Goal: Complete application form

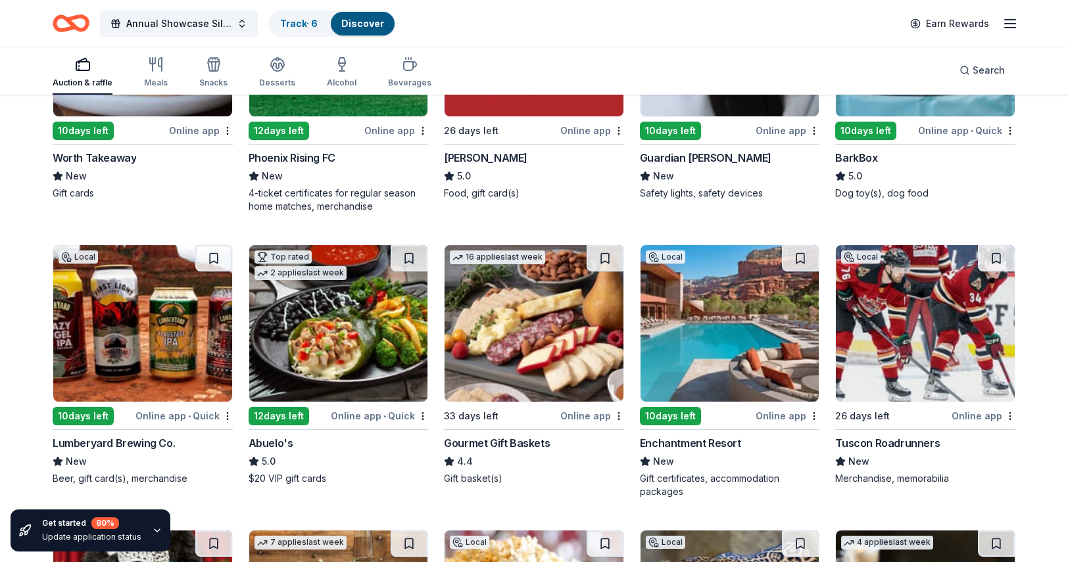
scroll to position [2269, 0]
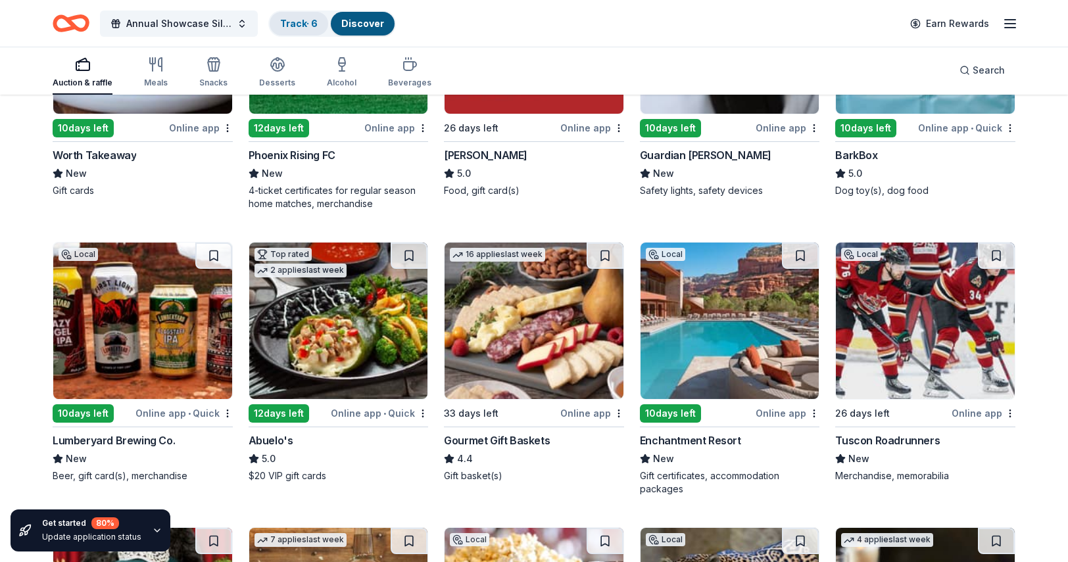
click at [308, 26] on link "Track · 6" at bounding box center [298, 23] width 37 height 11
click at [290, 21] on link "Track · 6" at bounding box center [298, 23] width 37 height 11
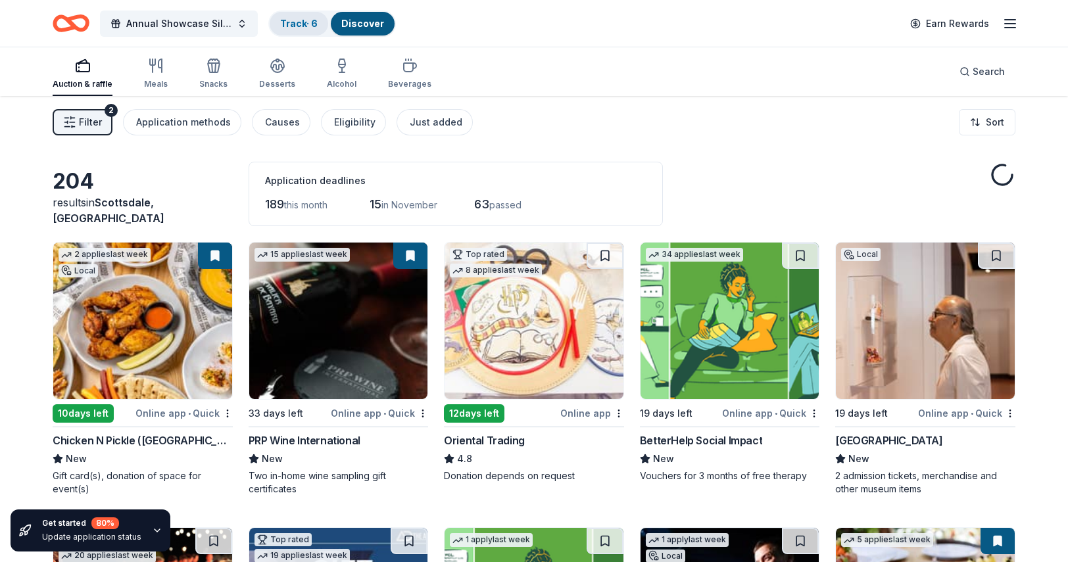
click at [291, 30] on div "Track · 6" at bounding box center [299, 24] width 59 height 24
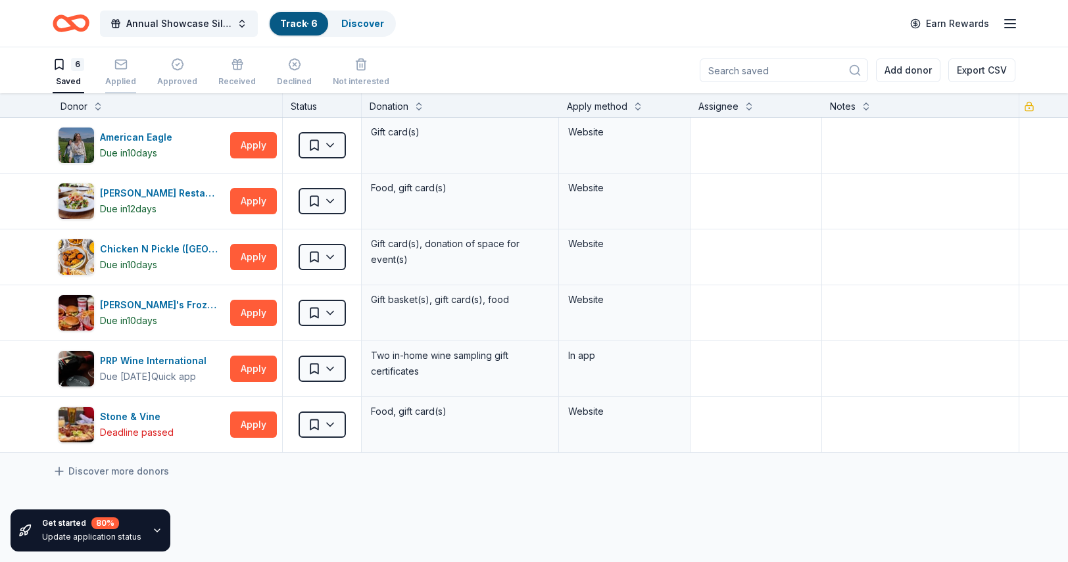
click at [115, 68] on rect "button" at bounding box center [120, 64] width 11 height 9
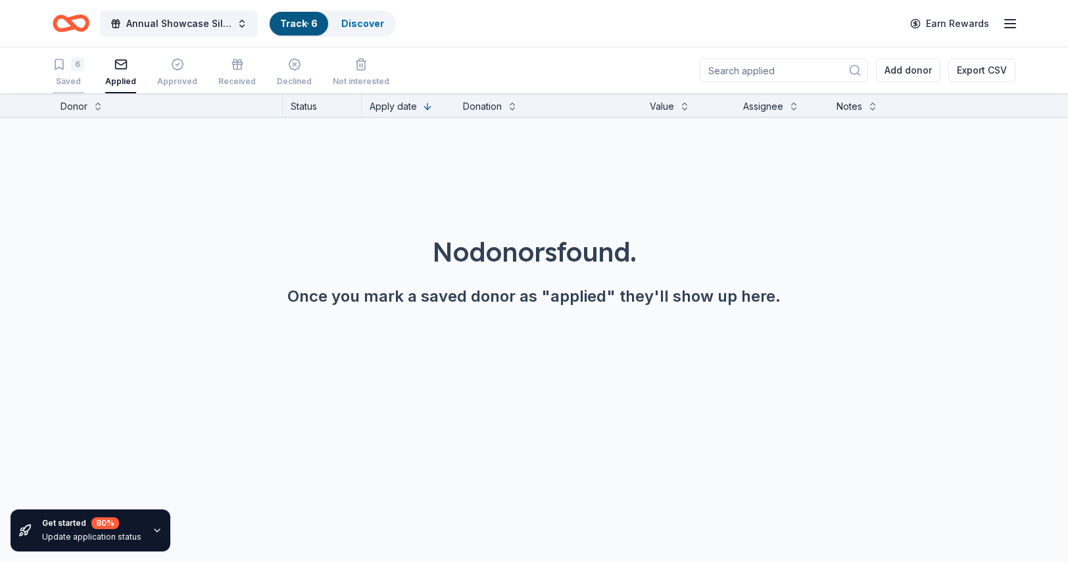
click at [64, 80] on div "Saved" at bounding box center [69, 81] width 32 height 11
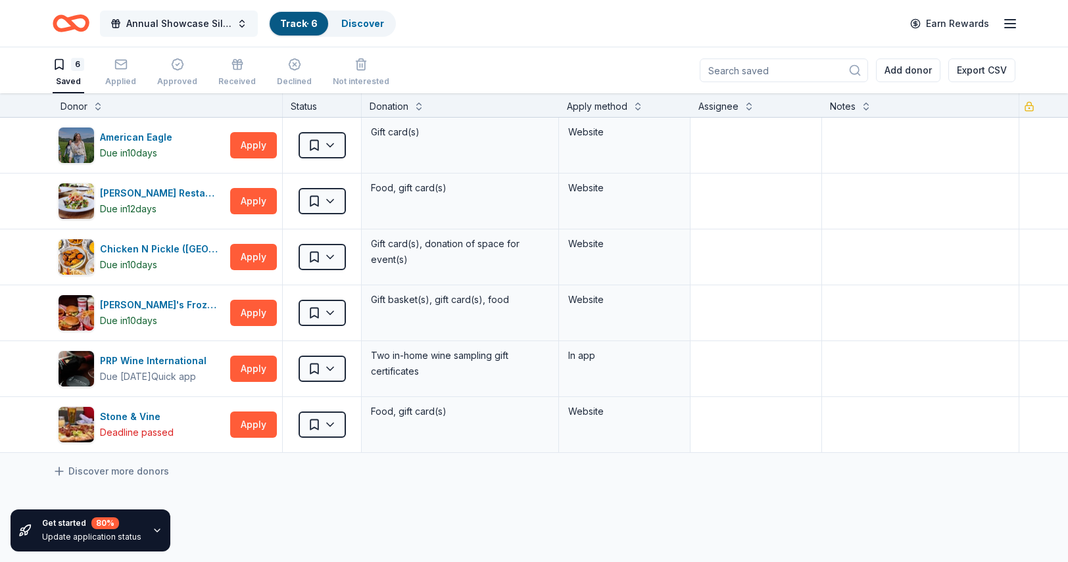
click at [176, 16] on span "Annual Showcase Silent Auction" at bounding box center [178, 24] width 105 height 16
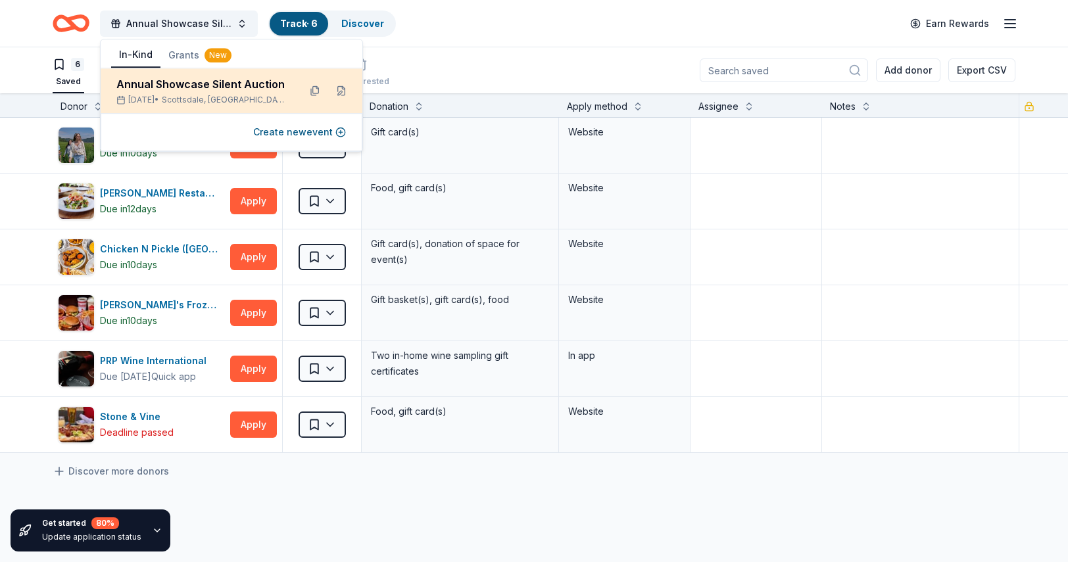
click at [168, 93] on div "Annual Showcase Silent Auction Nov 16, 2025 • Scottsdale, AZ" at bounding box center [202, 90] width 172 height 29
click at [168, 99] on div "Nov 16, 2025 • Scottsdale, AZ" at bounding box center [202, 100] width 172 height 11
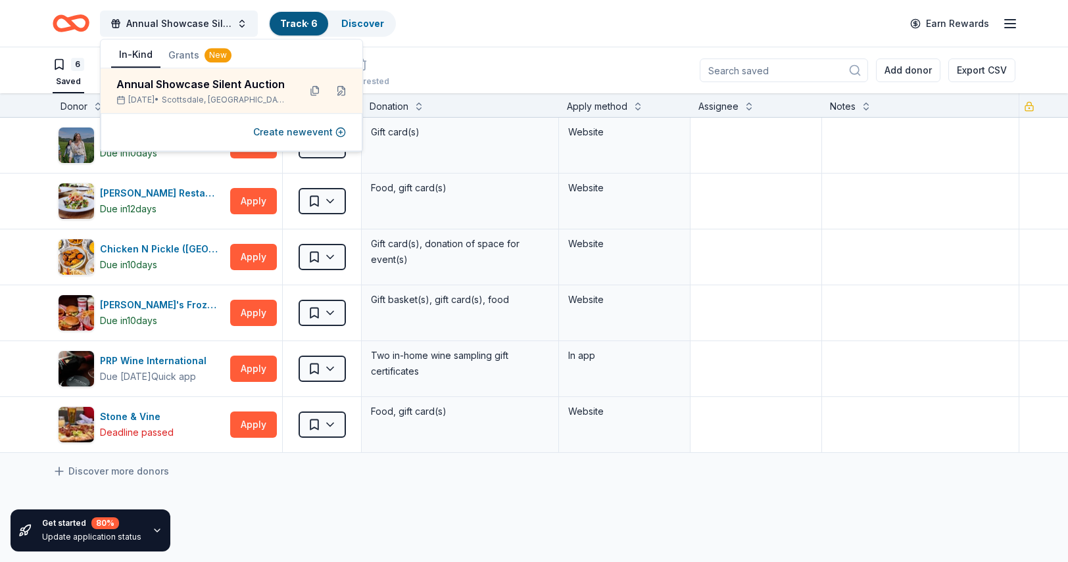
click at [74, 23] on icon "Home" at bounding box center [71, 23] width 37 height 31
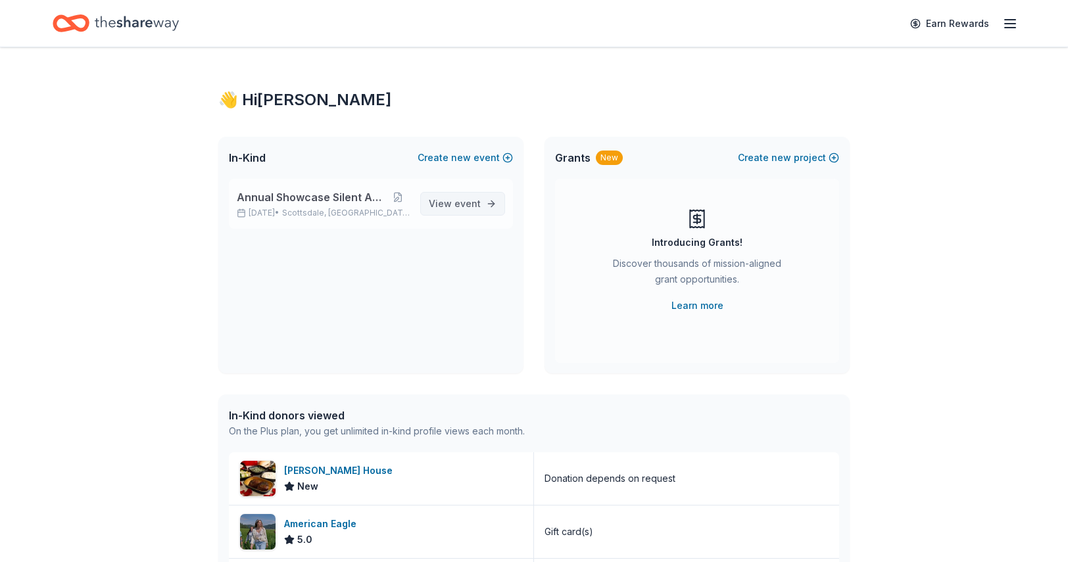
click at [455, 204] on span "View event" at bounding box center [455, 204] width 52 height 16
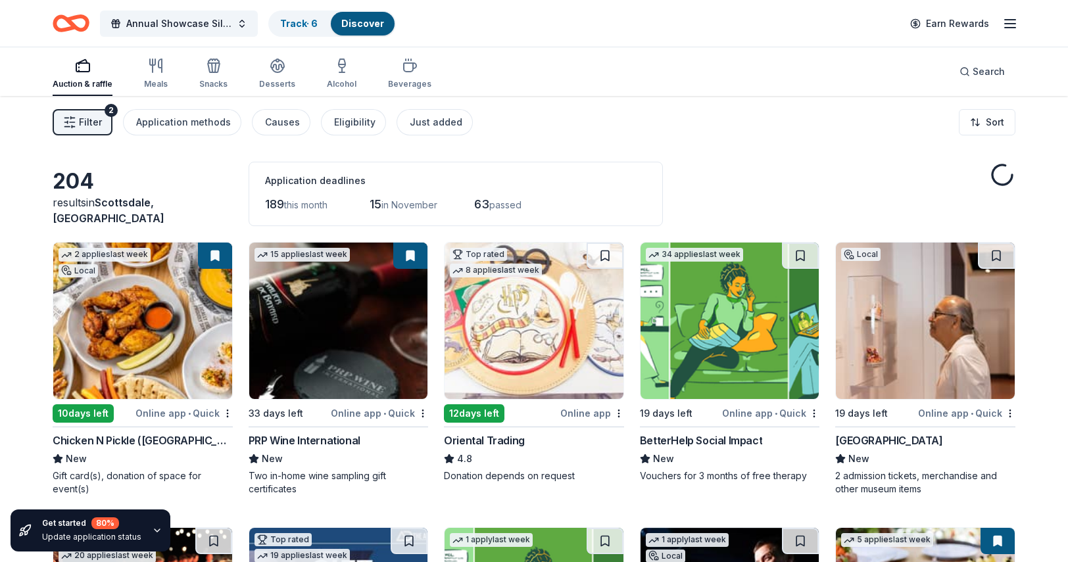
click at [455, 204] on div "189 this month 15 in November 63 passed" at bounding box center [455, 204] width 381 height 21
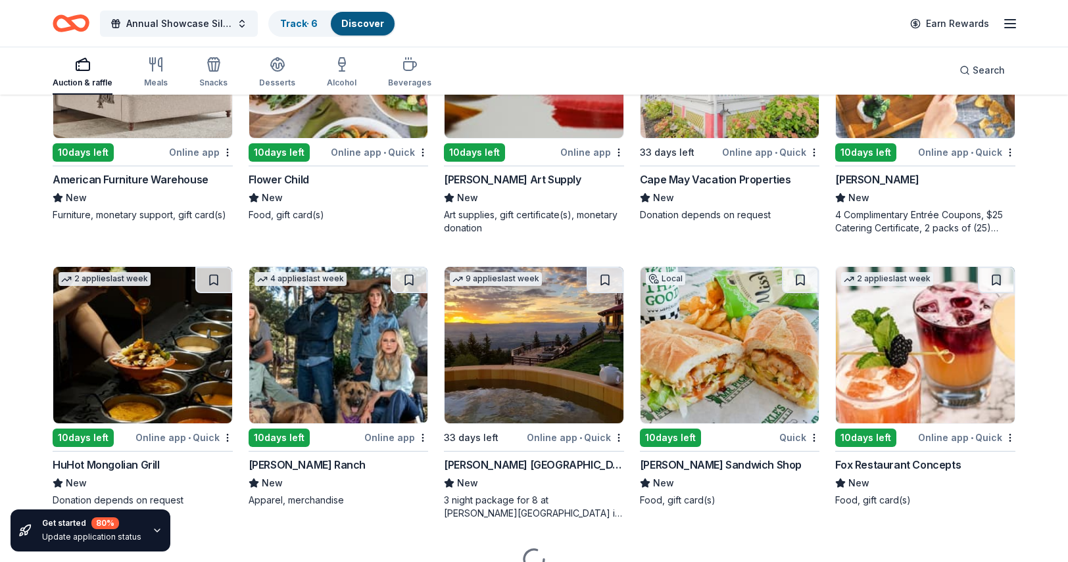
scroll to position [4828, 0]
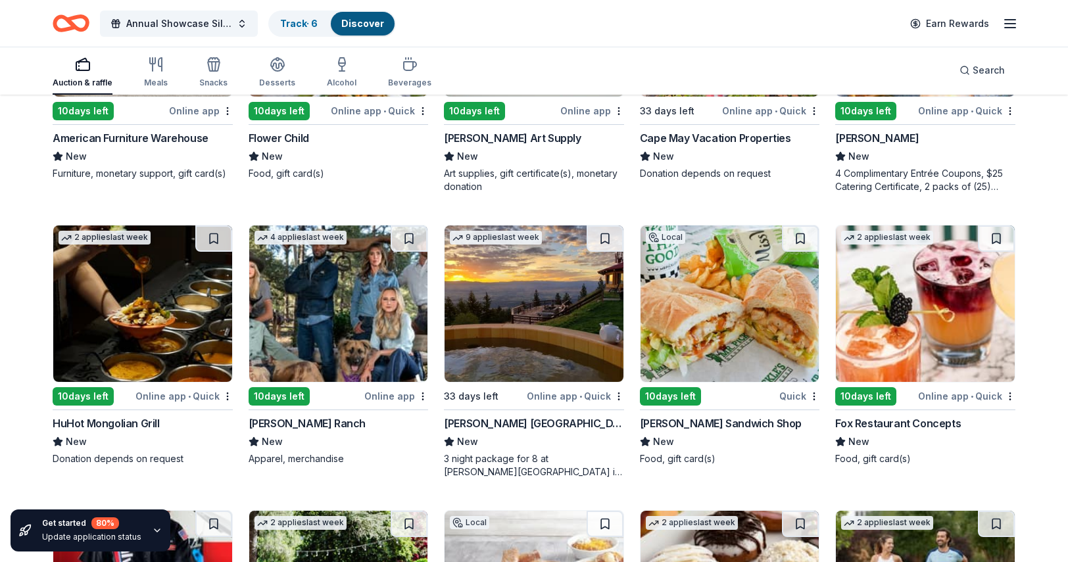
click at [733, 326] on img at bounding box center [729, 303] width 179 height 156
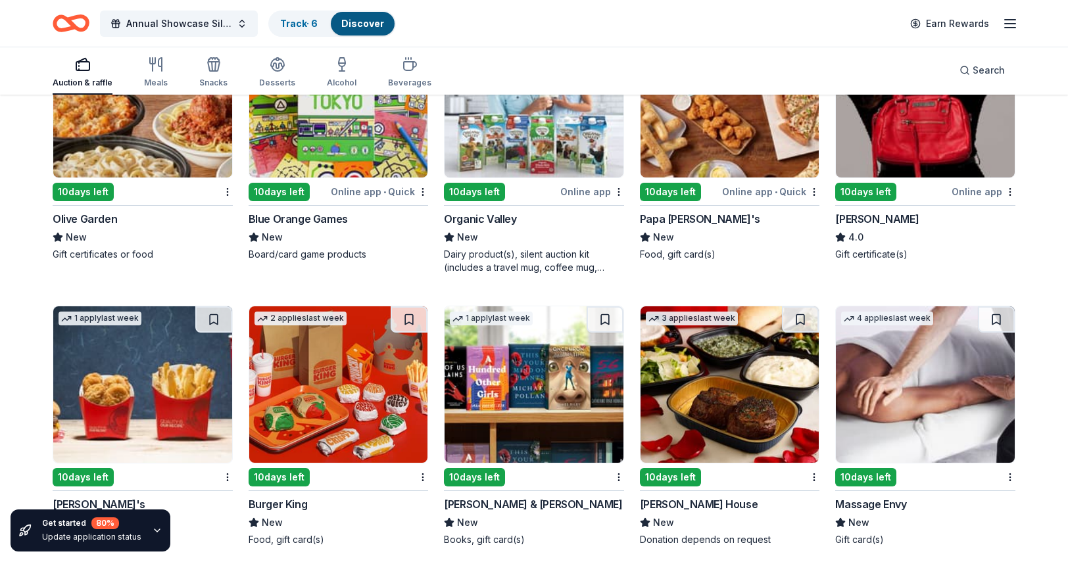
scroll to position [8649, 0]
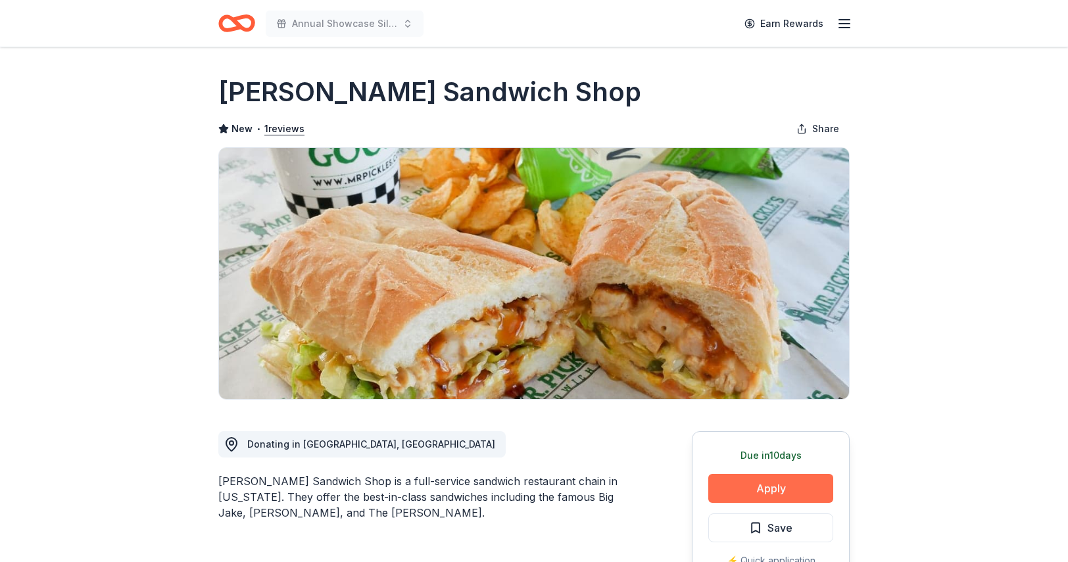
click at [765, 486] on button "Apply" at bounding box center [770, 488] width 125 height 29
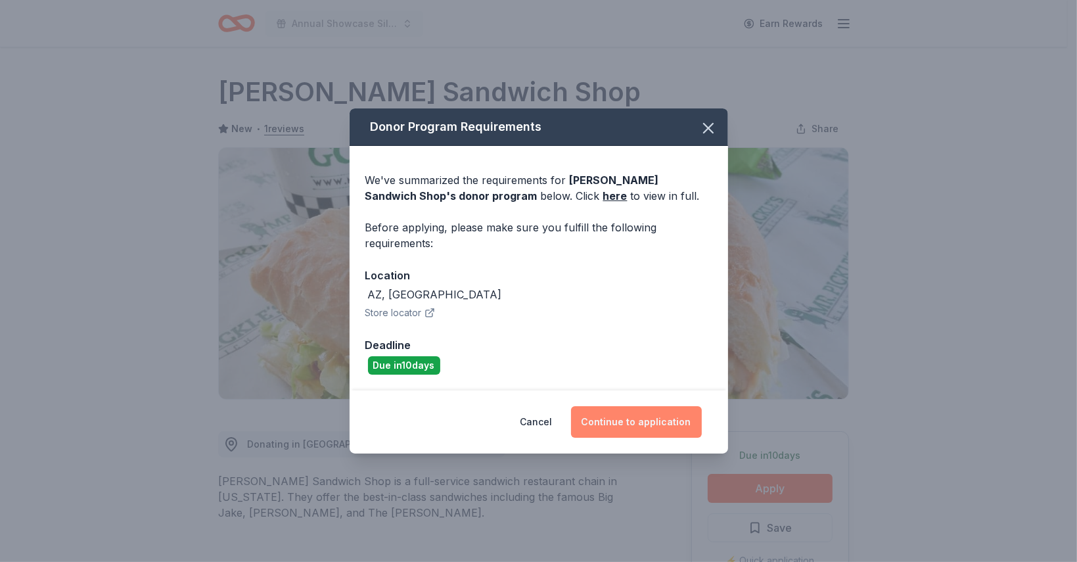
click at [628, 416] on button "Continue to application" at bounding box center [636, 422] width 131 height 32
